Goal: Check status: Check status

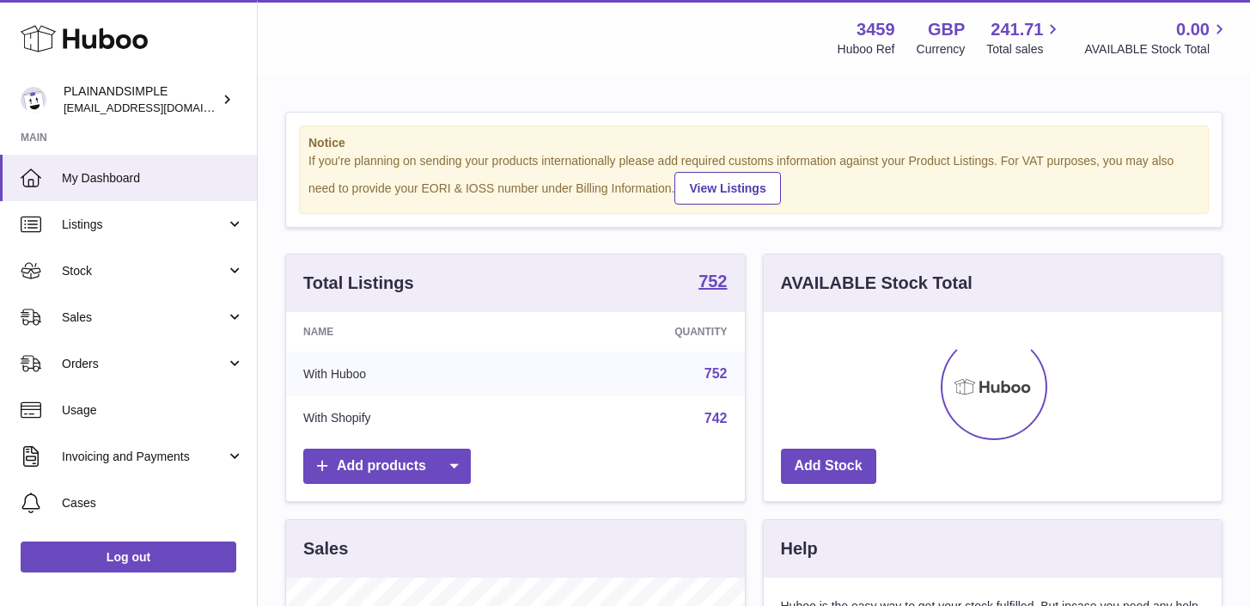
scroll to position [268, 458]
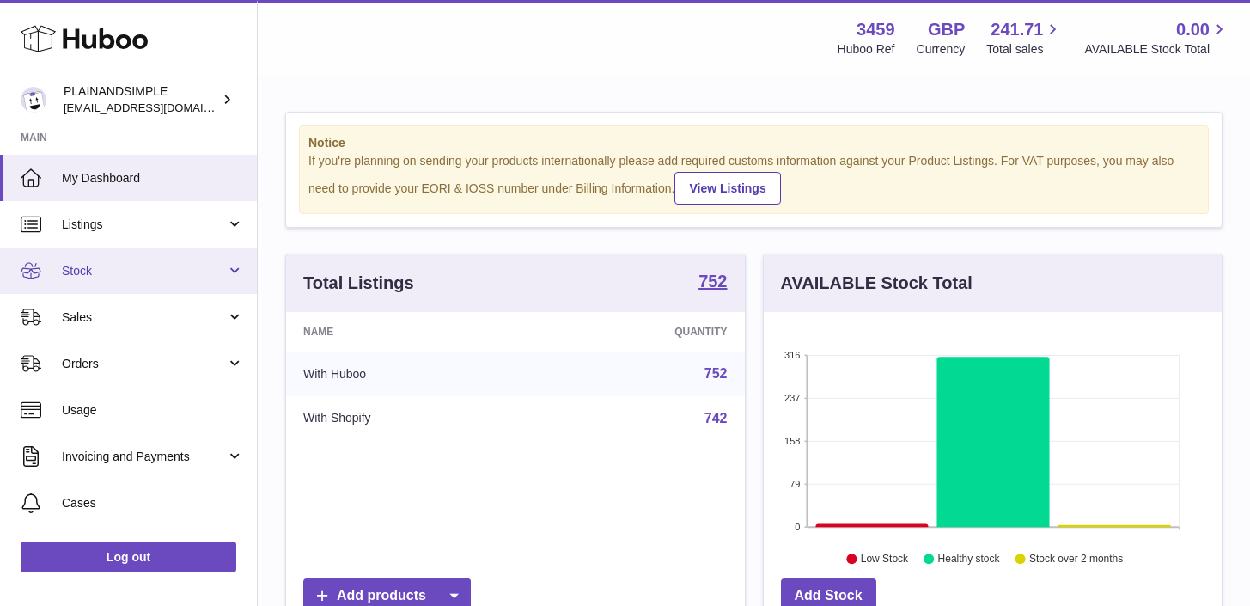
click at [234, 266] on link "Stock" at bounding box center [128, 271] width 257 height 46
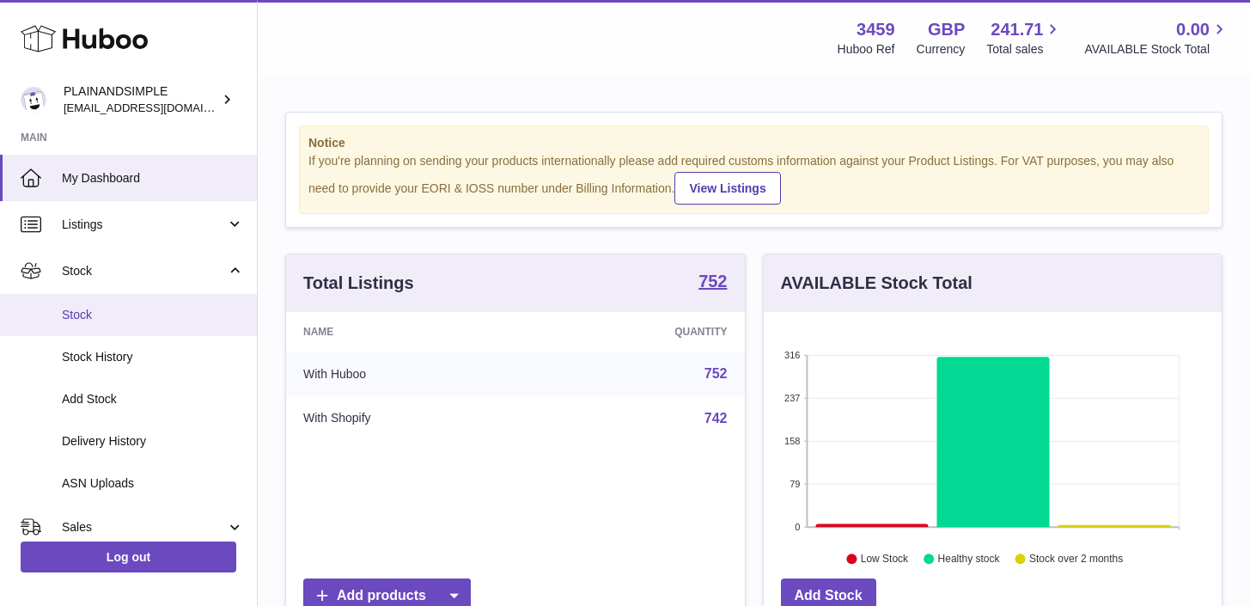
click at [201, 313] on span "Stock" at bounding box center [153, 315] width 182 height 16
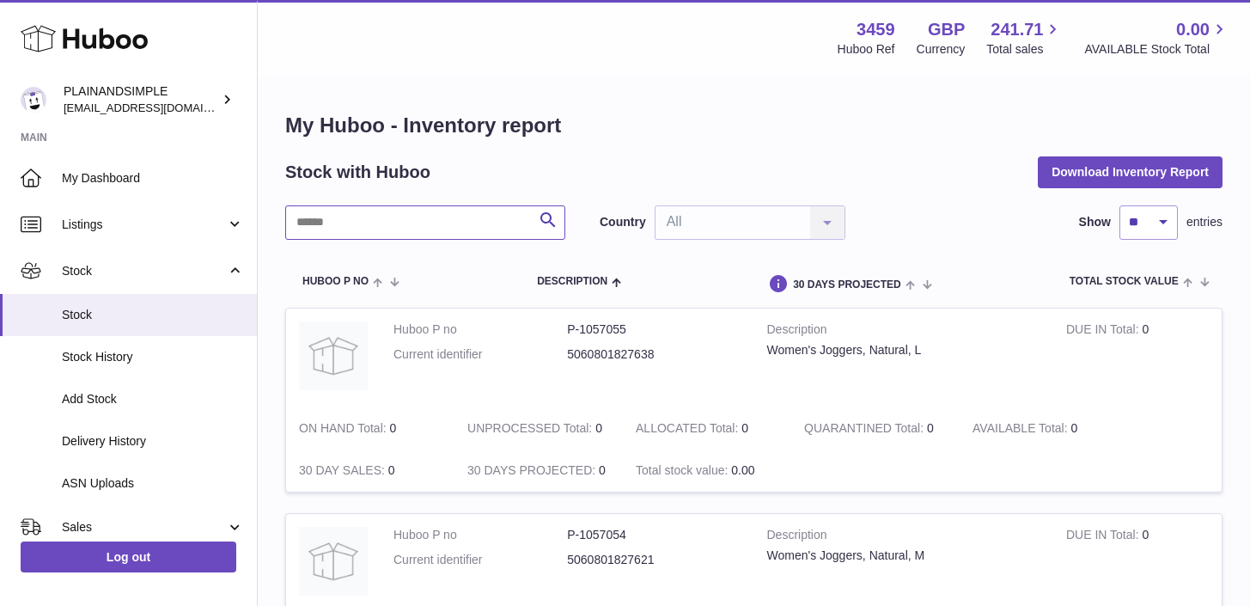
click at [424, 235] on input "text" at bounding box center [425, 222] width 280 height 34
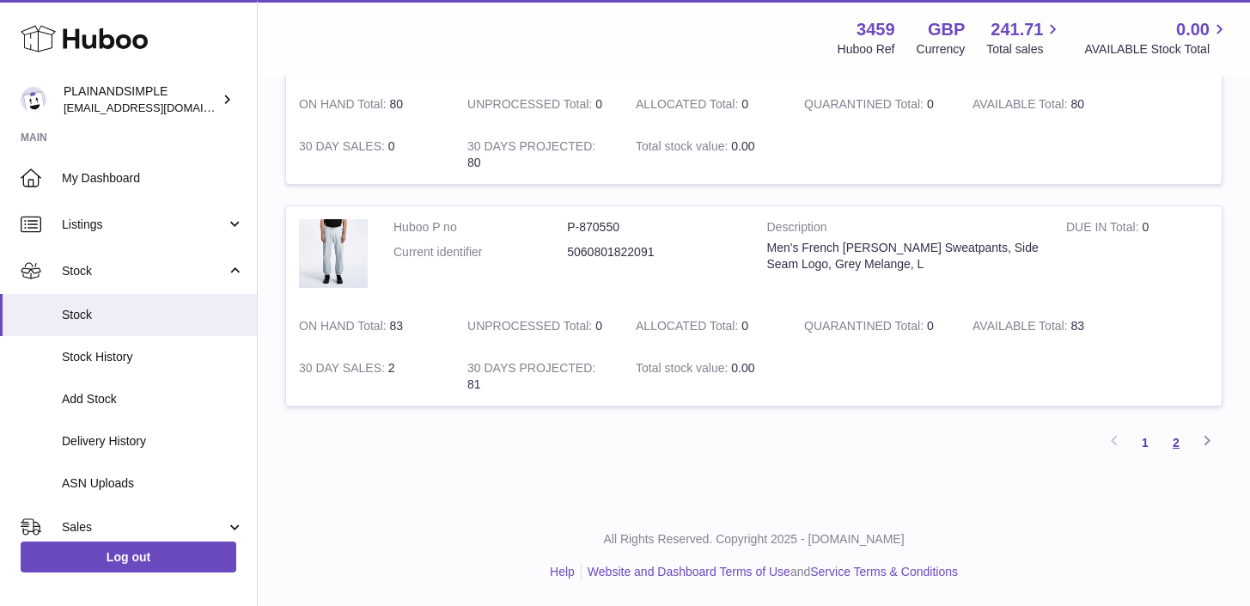
type input "**********"
click at [1184, 444] on link "2" at bounding box center [1176, 442] width 31 height 31
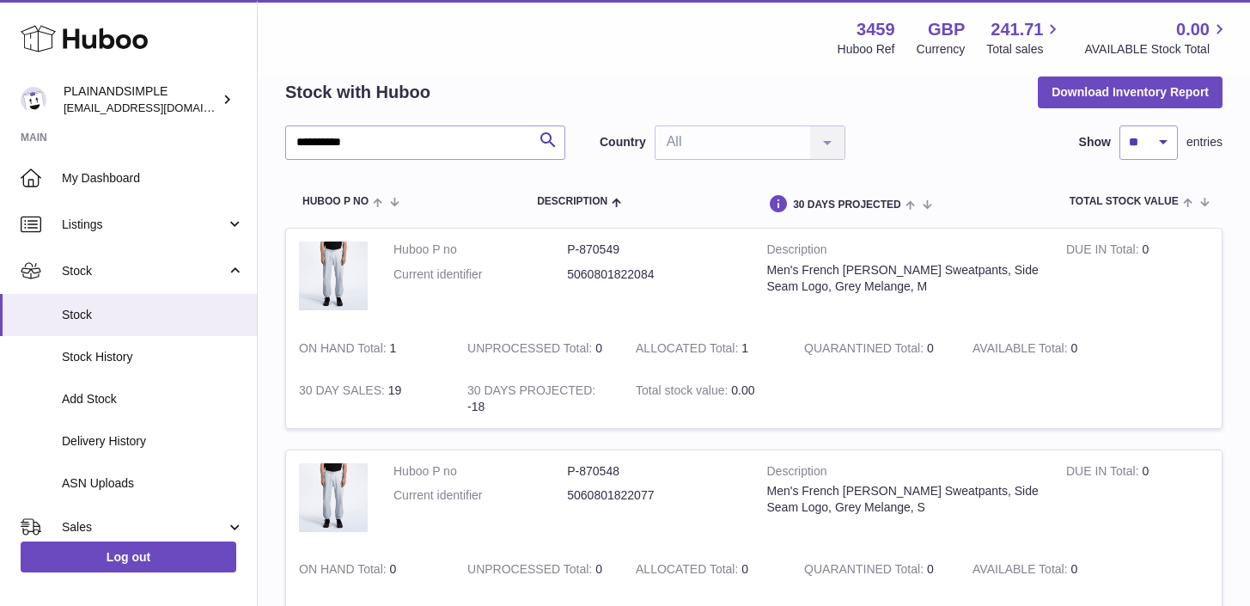
scroll to position [81, 0]
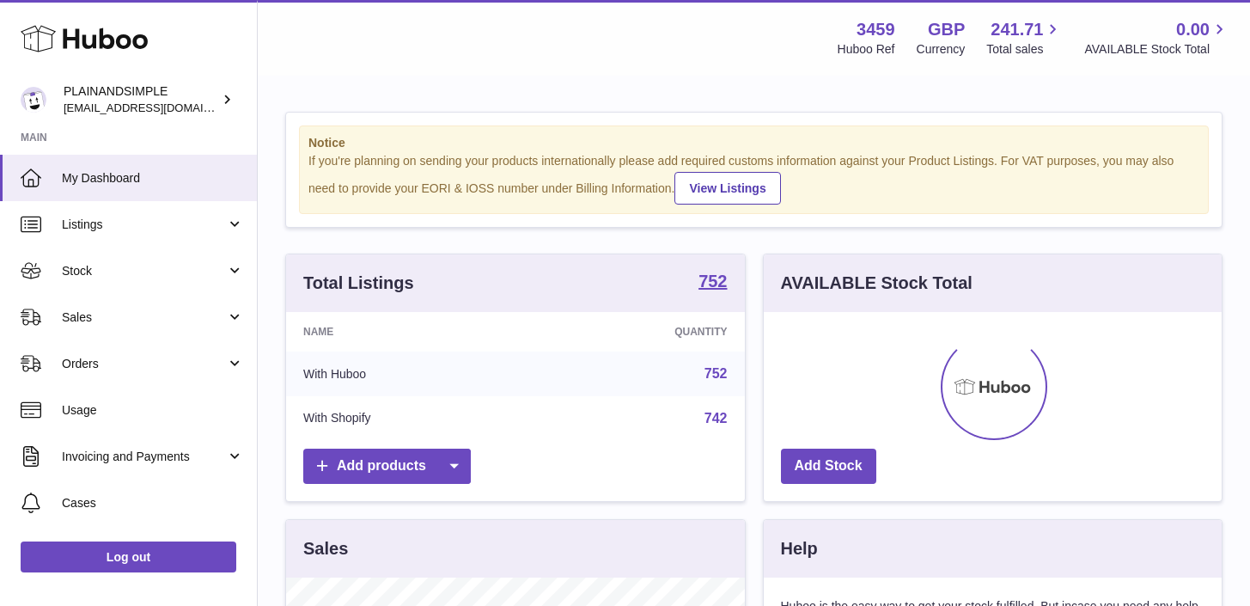
scroll to position [268, 458]
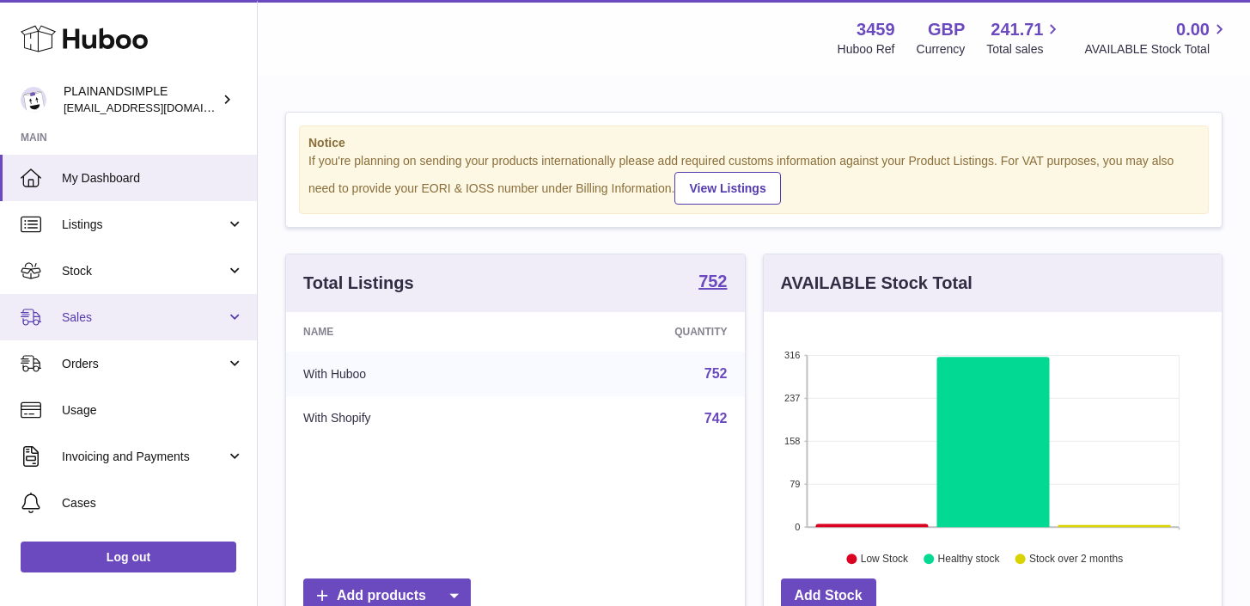
click at [231, 318] on link "Sales" at bounding box center [128, 317] width 257 height 46
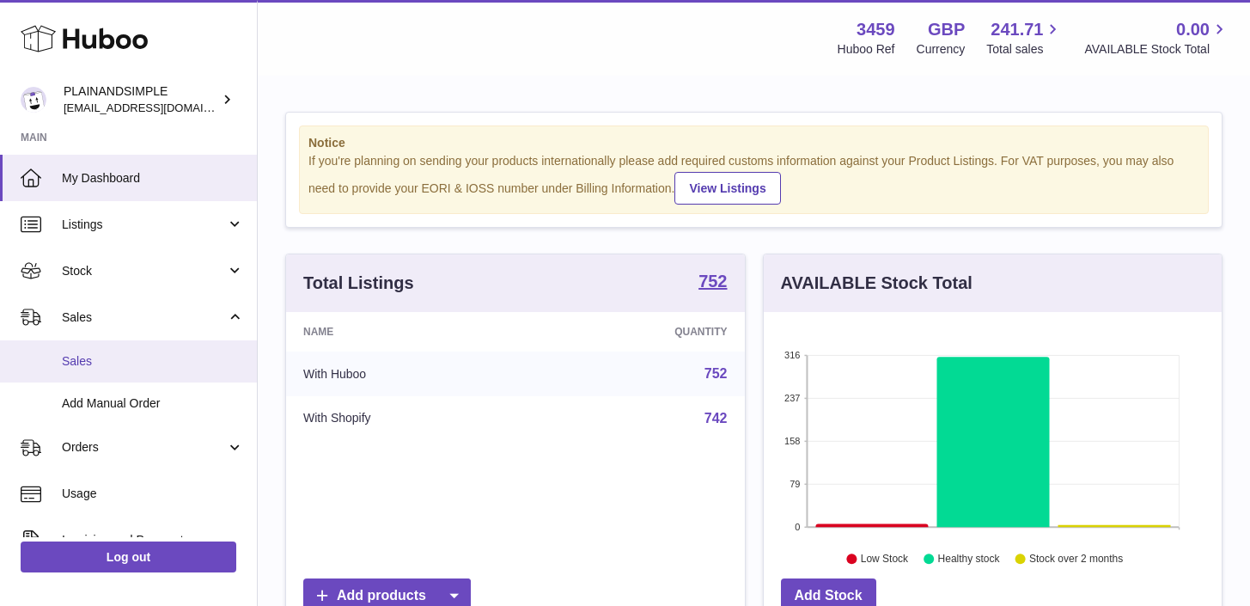
click at [169, 370] on link "Sales" at bounding box center [128, 361] width 257 height 42
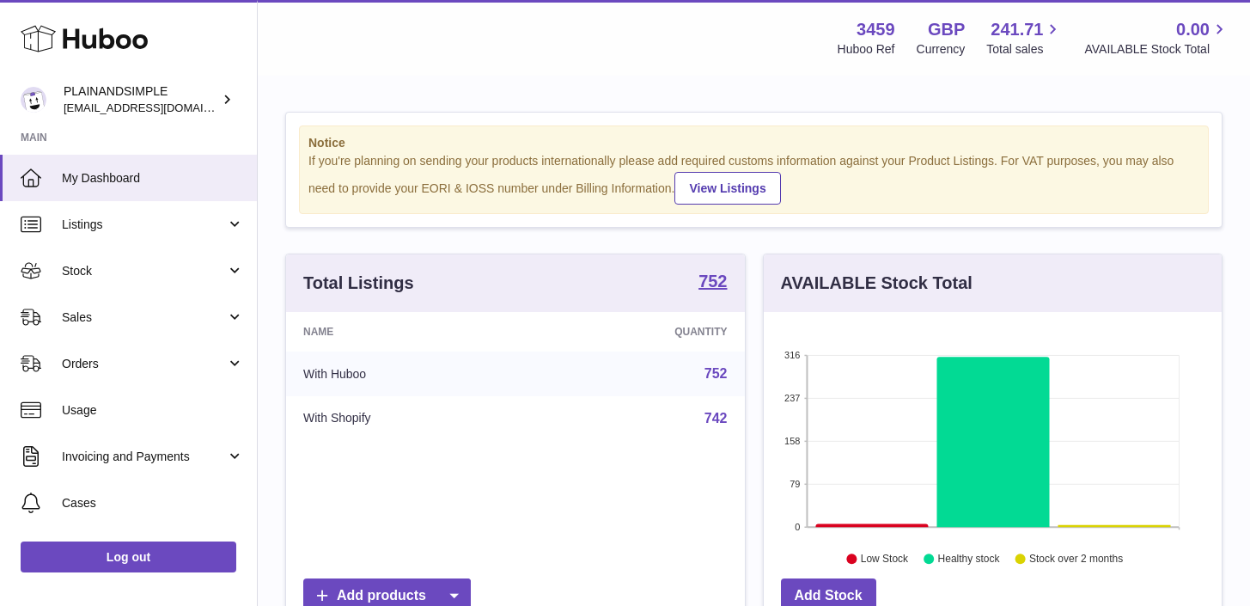
scroll to position [268, 458]
click at [213, 321] on span "Sales" at bounding box center [144, 317] width 164 height 16
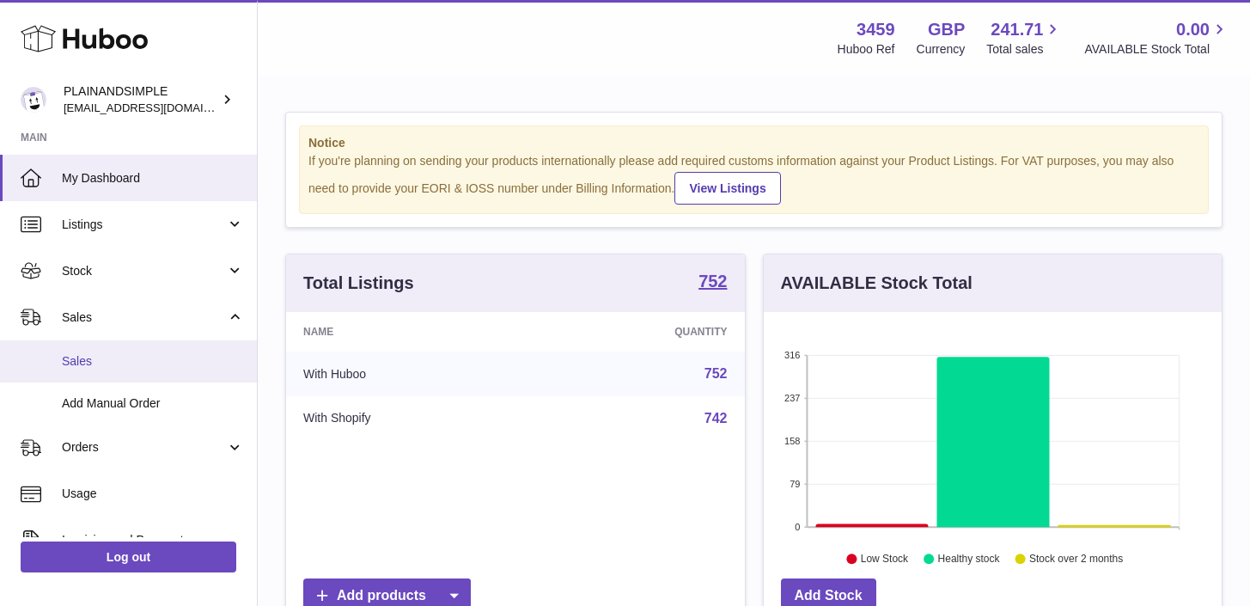
click at [152, 367] on span "Sales" at bounding box center [153, 361] width 182 height 16
